Goal: Task Accomplishment & Management: Manage account settings

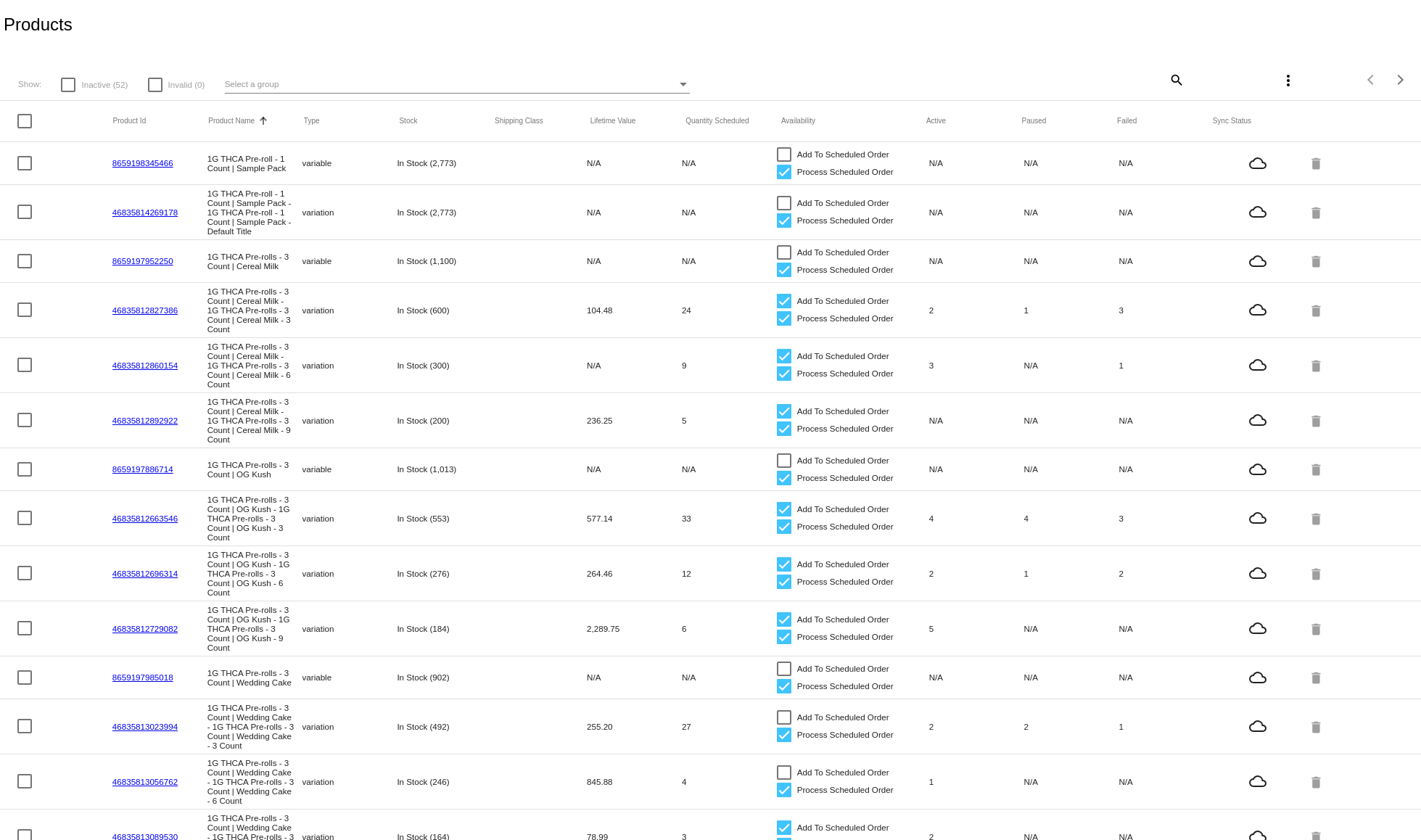
click at [284, 84] on div "Select a group" at bounding box center [451, 84] width 452 height 18
click at [1164, 86] on div at bounding box center [710, 420] width 1421 height 840
click at [1168, 74] on mat-icon "search" at bounding box center [1177, 79] width 18 height 23
click at [1135, 104] on mat-header-row "Product Id Product Name Sorted by ProductName ascending Type Stock Shipping Cla…" at bounding box center [710, 121] width 1421 height 41
click at [1111, 79] on input "Search" at bounding box center [1067, 78] width 236 height 11
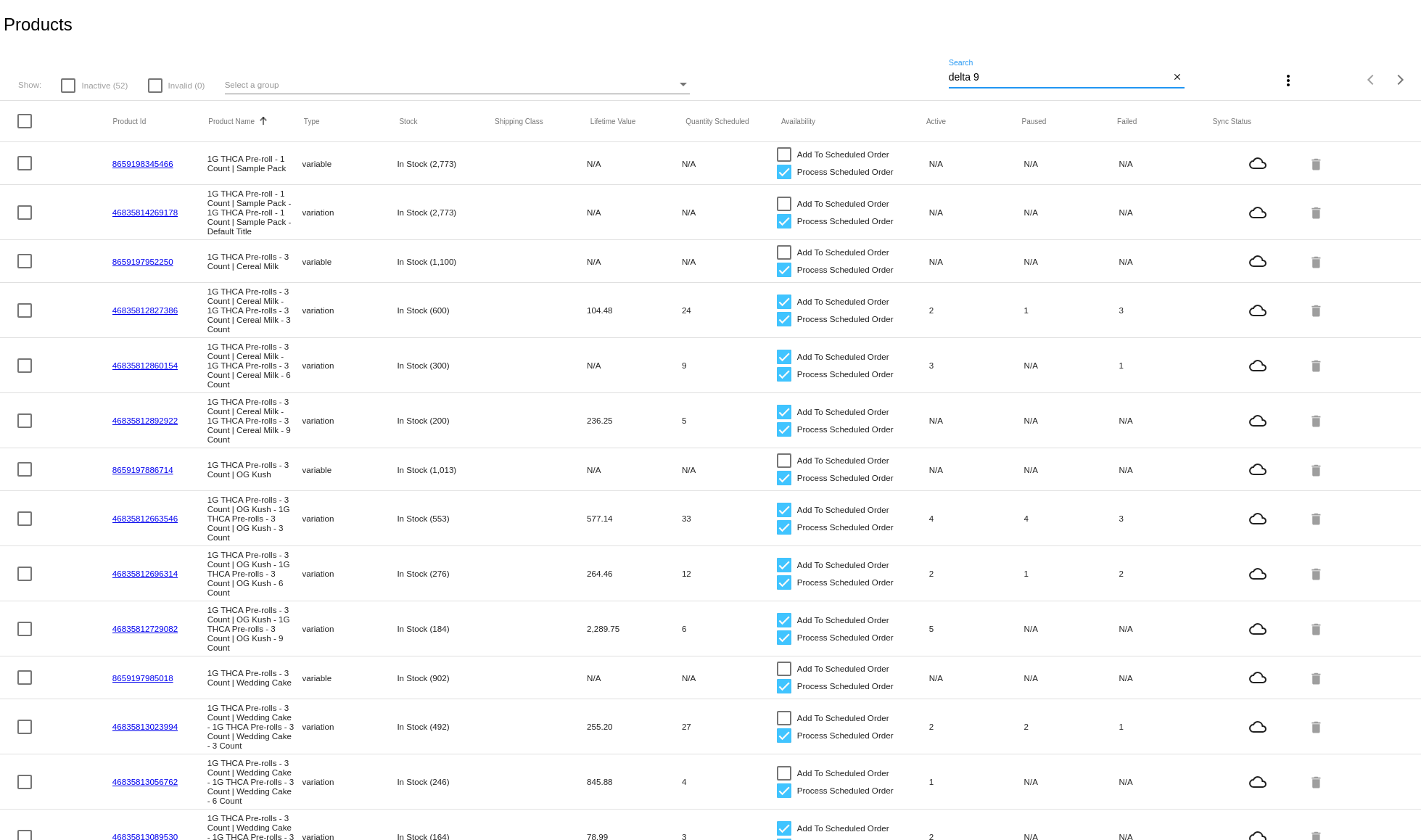
type input "delta 9"
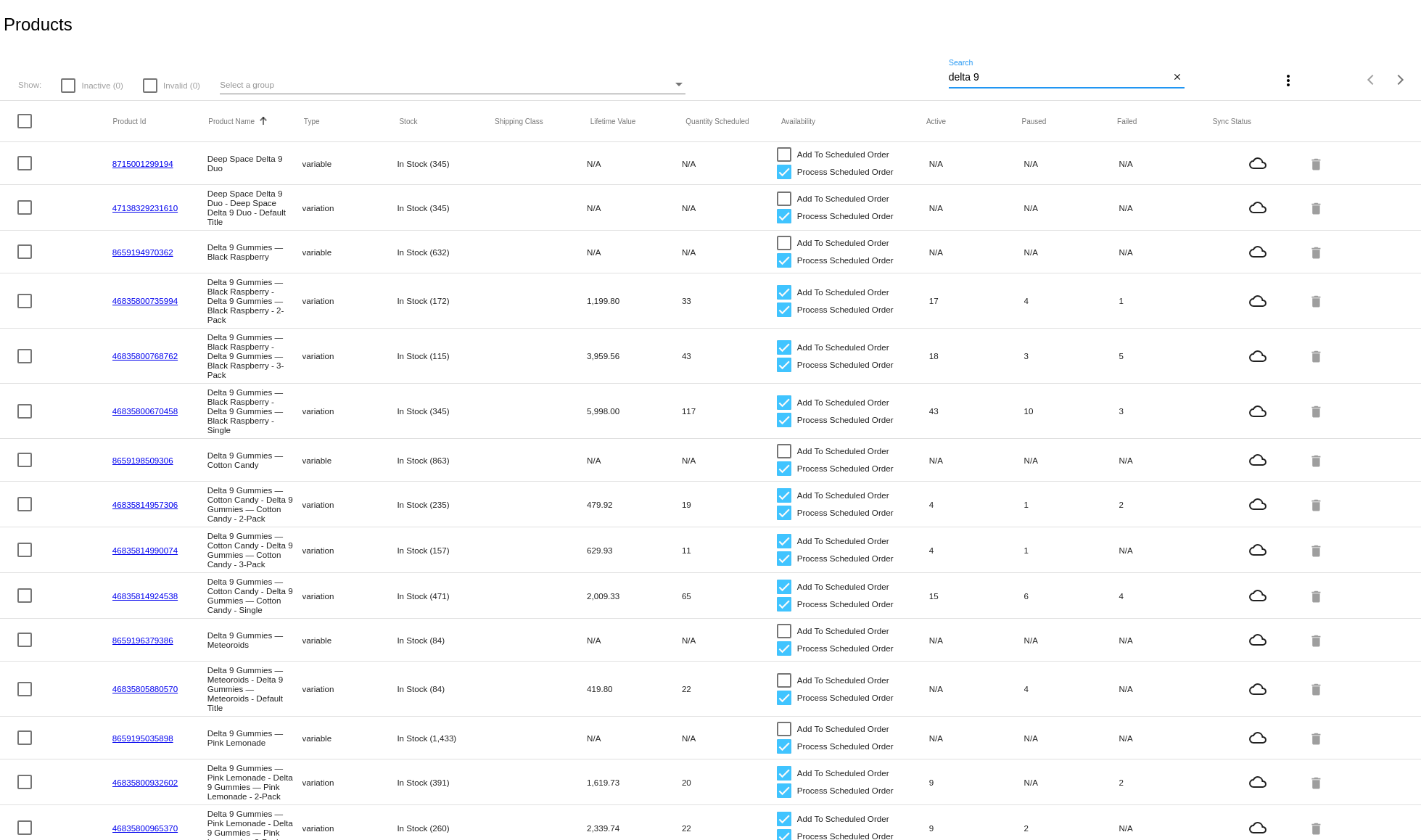
click at [151, 303] on link "46835800735994" at bounding box center [145, 301] width 66 height 10
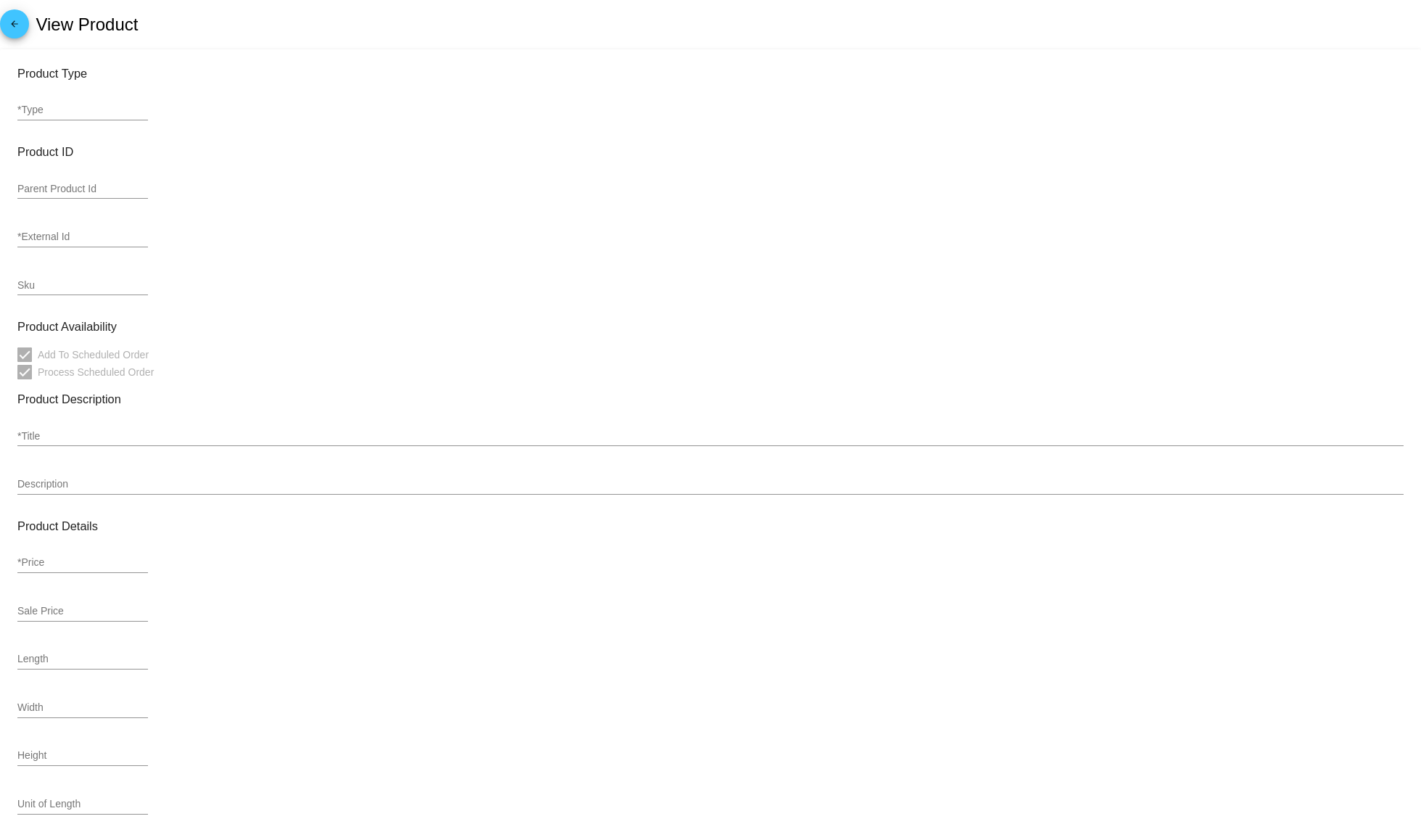
type input "variation"
type input "502798"
type input "46835800735994"
type input "2x753620047336"
type input "Delta 9 Gummies — Black Raspberry - Delta 9 Gummies — Black Raspberry - 2-Pack"
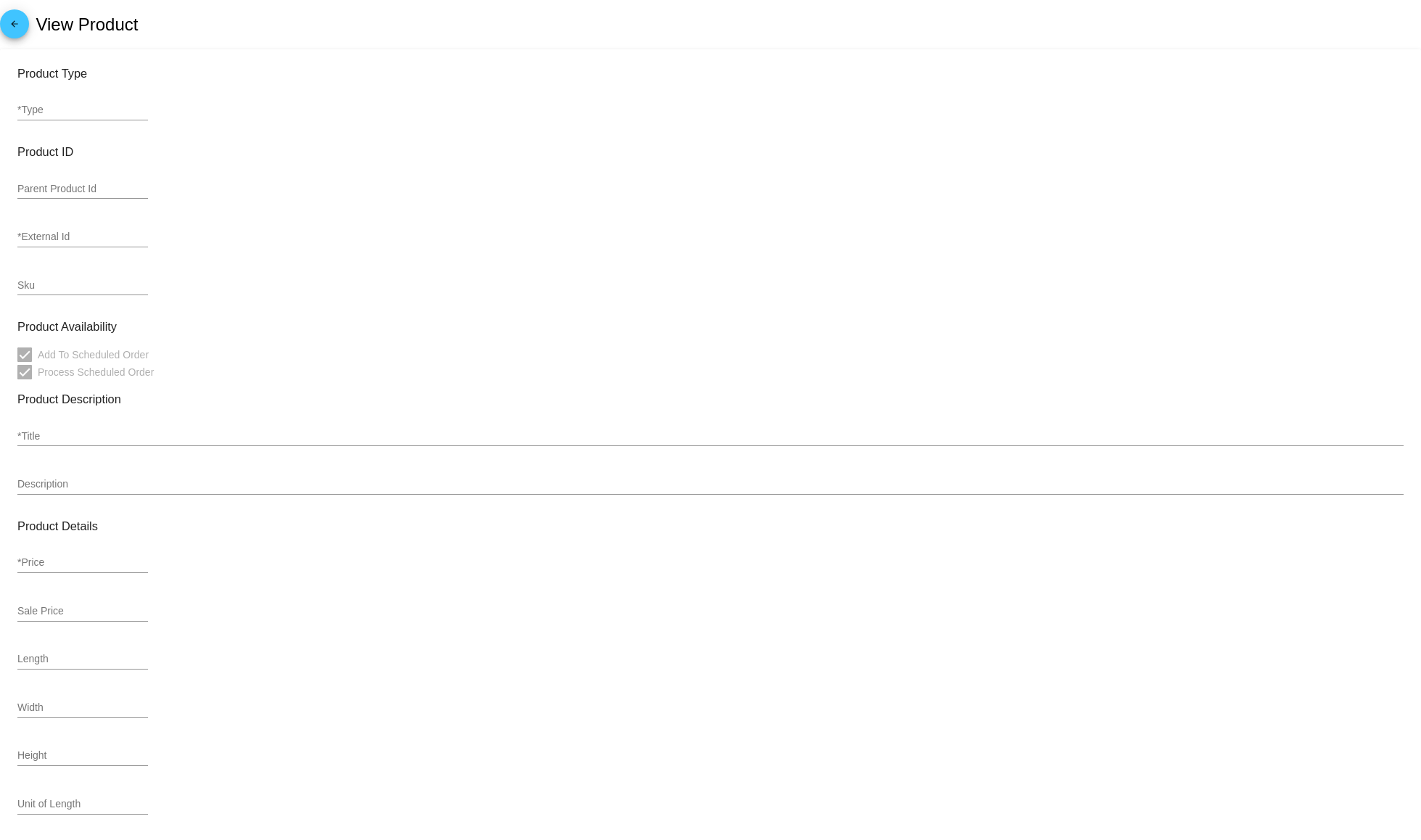
type input "Rich flavors of ripe berries and soft notes of lavender combine in an explosion…"
type input "71.99"
type input "59.99"
type input "0.7496"
type input "Pound"
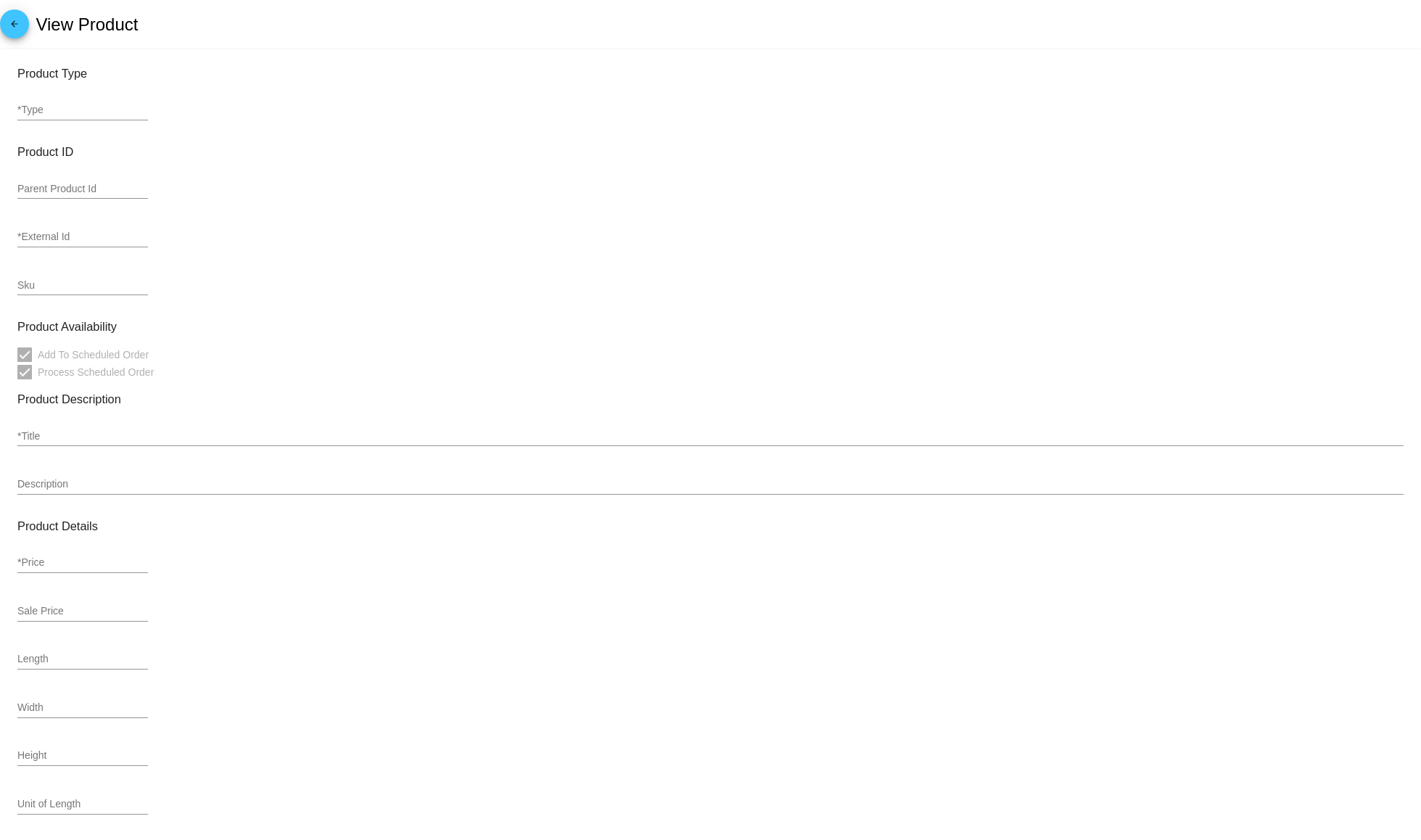
type input "In Stock (172)"
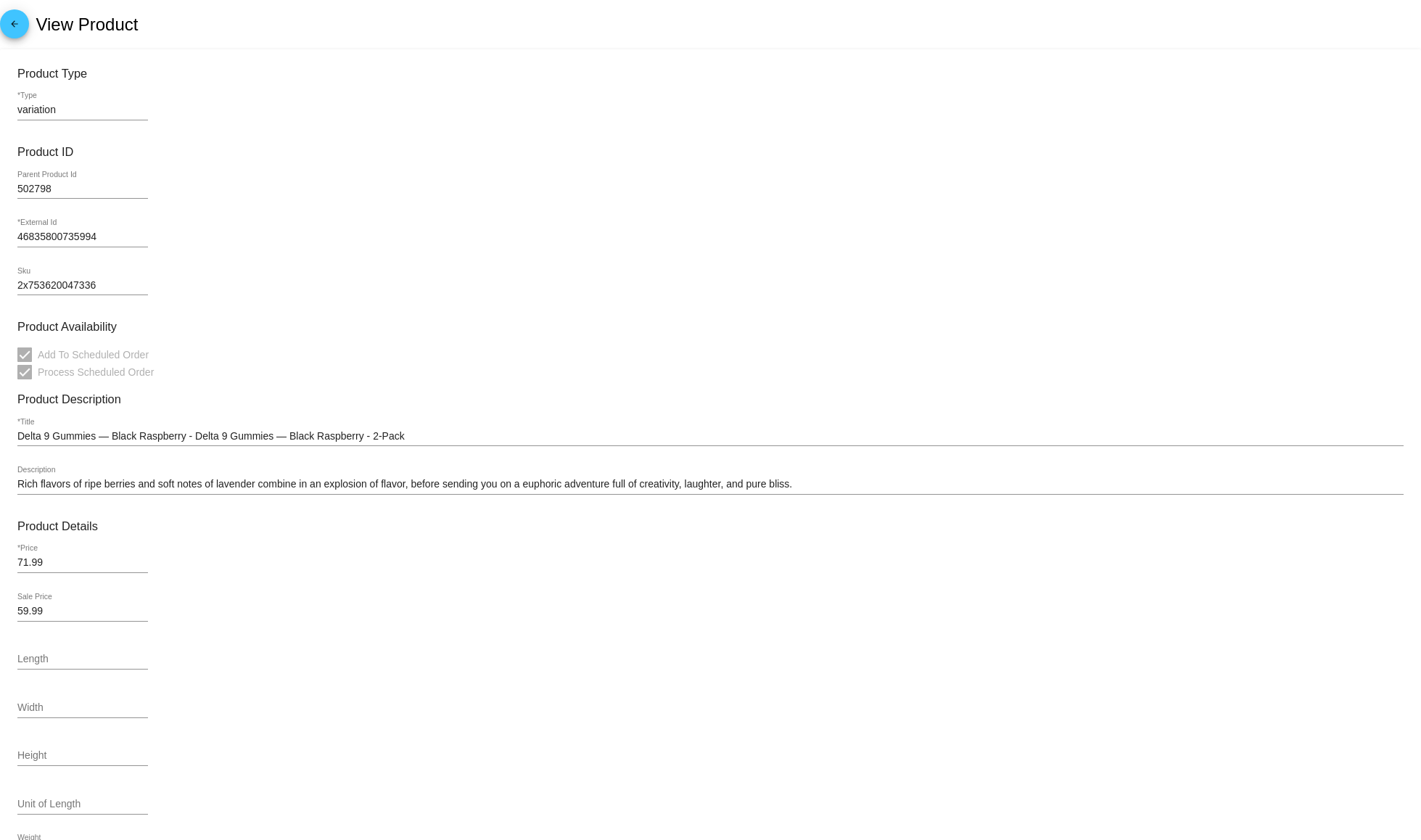
click at [49, 287] on input "2x753620047336" at bounding box center [83, 286] width 130 height 11
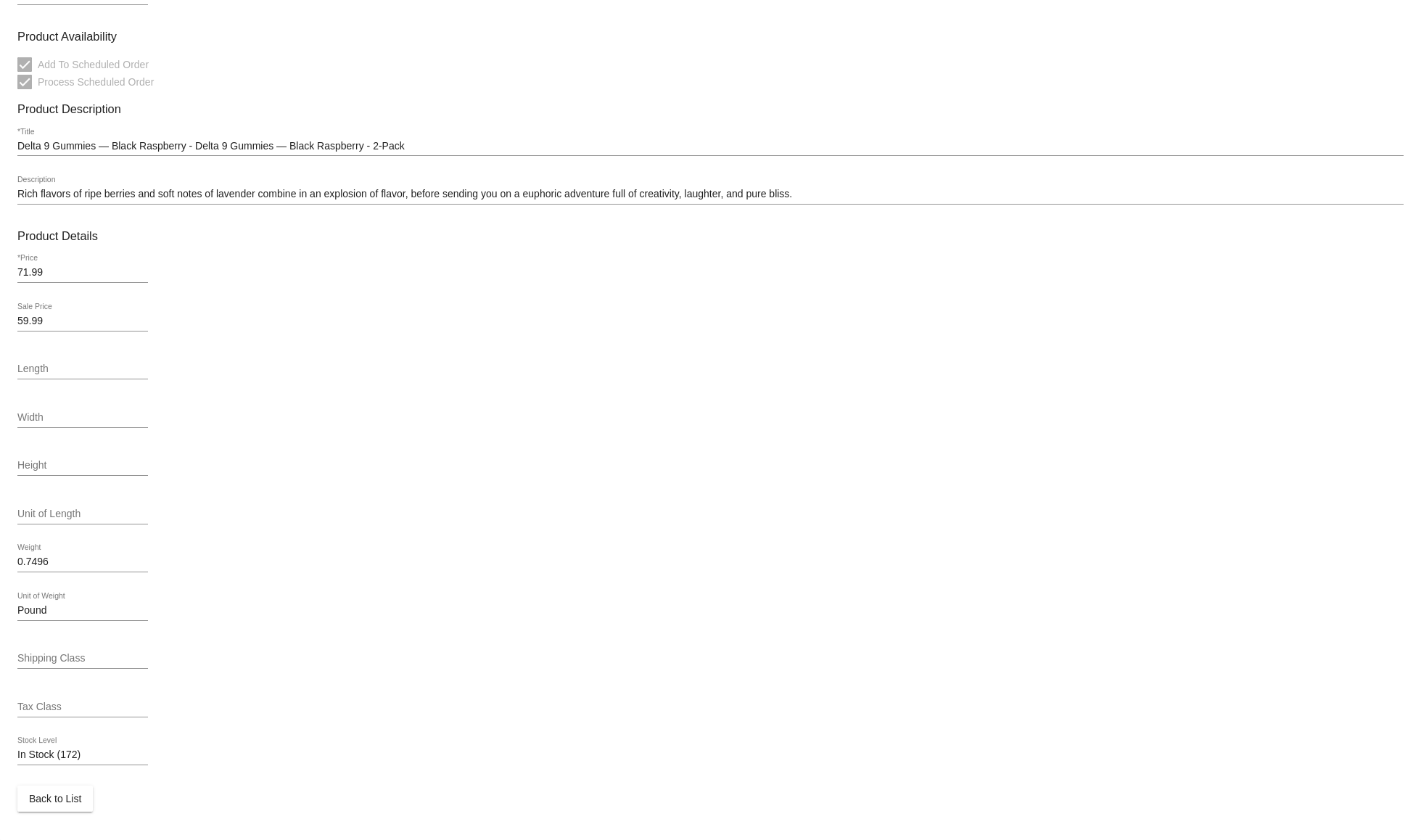
scroll to position [291, 0]
